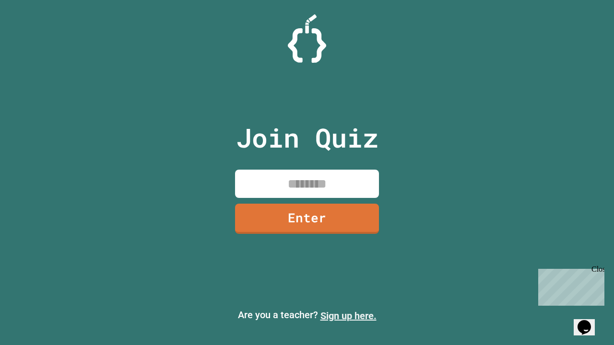
click at [348, 316] on link "Sign up here." at bounding box center [348, 316] width 56 height 12
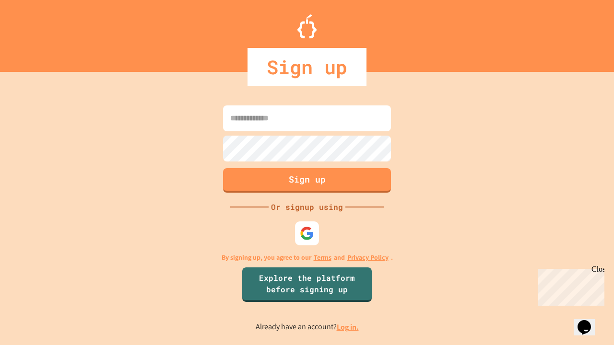
click at [348, 327] on link "Log in." at bounding box center [348, 327] width 22 height 10
